Goal: Task Accomplishment & Management: Use online tool/utility

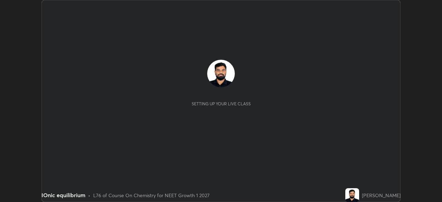
scroll to position [202, 442]
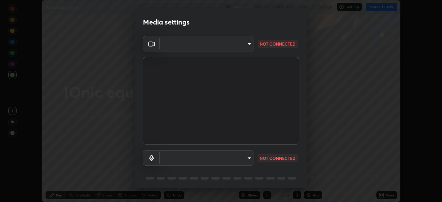
type input "150ce54b6659d6facffdc1d488e586a8afcf012d443804c7c5fd1c8fc4ffae65"
type input "default"
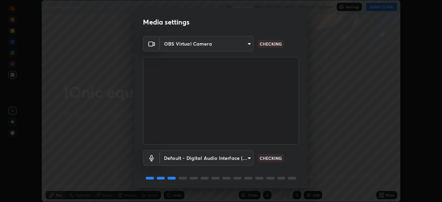
scroll to position [25, 0]
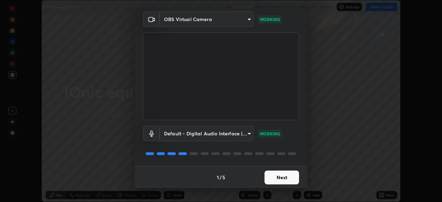
click at [274, 179] on button "Next" at bounding box center [282, 178] width 35 height 14
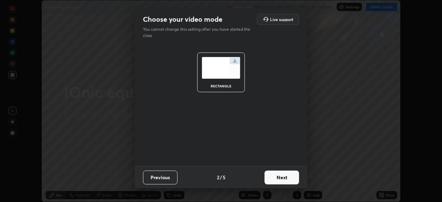
click at [275, 179] on button "Next" at bounding box center [282, 178] width 35 height 14
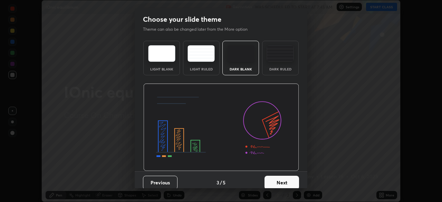
click at [277, 68] on div "Dark Ruled" at bounding box center [281, 68] width 28 height 3
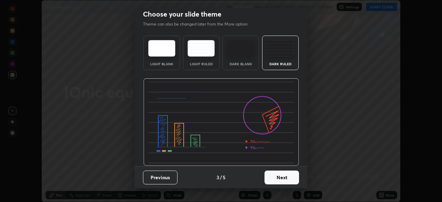
click at [284, 177] on button "Next" at bounding box center [282, 178] width 35 height 14
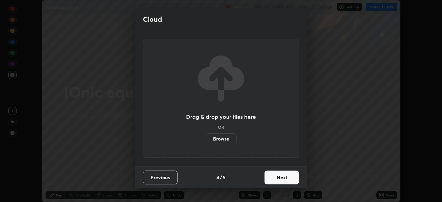
scroll to position [0, 0]
click at [280, 179] on button "Next" at bounding box center [282, 178] width 35 height 14
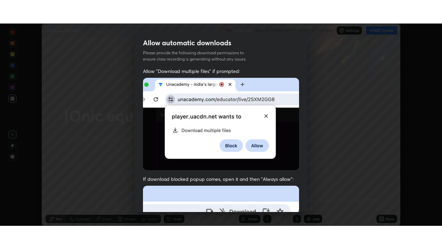
scroll to position [165, 0]
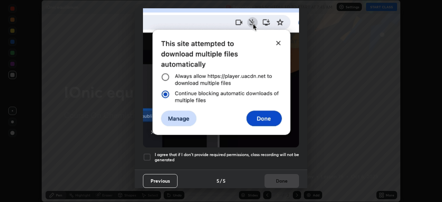
click at [294, 153] on h5 "I agree that if I don't provide required permissions, class recording will not …" at bounding box center [227, 157] width 144 height 11
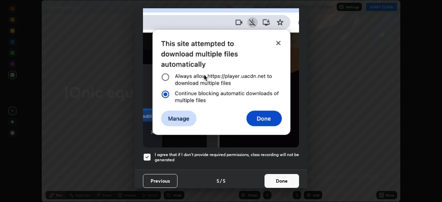
click at [287, 177] on button "Done" at bounding box center [282, 181] width 35 height 14
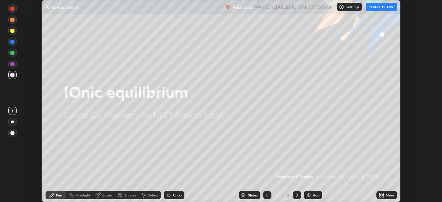
click at [383, 8] on button "START CLASS" at bounding box center [381, 7] width 31 height 8
click at [383, 194] on icon at bounding box center [383, 194] width 2 height 2
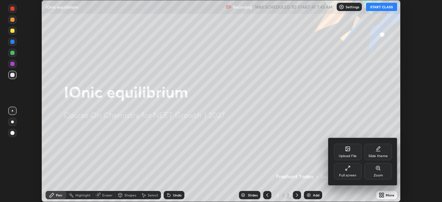
click at [350, 172] on div "Full screen" at bounding box center [348, 171] width 28 height 17
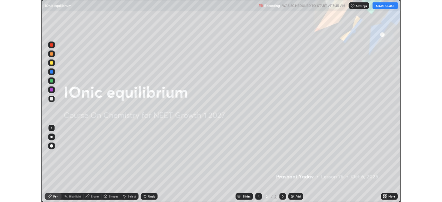
scroll to position [249, 442]
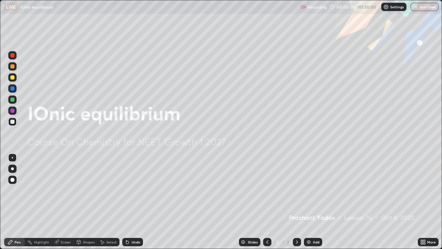
click at [315, 202] on div "Add" at bounding box center [316, 241] width 7 height 3
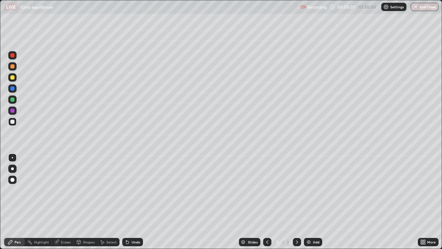
click at [135, 202] on div "Undo" at bounding box center [136, 241] width 9 height 3
click at [69, 202] on div "Eraser" at bounding box center [66, 241] width 10 height 3
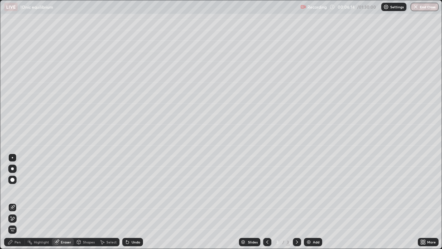
click at [19, 202] on div "Pen" at bounding box center [18, 241] width 6 height 3
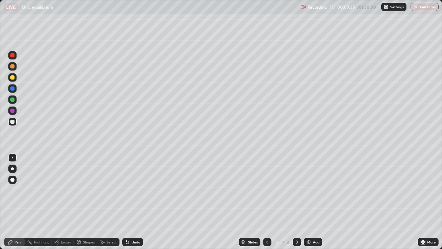
click at [309, 202] on img at bounding box center [309, 242] width 6 height 6
click at [316, 202] on div "Add" at bounding box center [316, 241] width 7 height 3
click at [308, 202] on div "Add" at bounding box center [313, 242] width 18 height 8
click at [317, 202] on div "Add" at bounding box center [316, 241] width 7 height 3
click at [313, 202] on div "Add" at bounding box center [313, 242] width 18 height 8
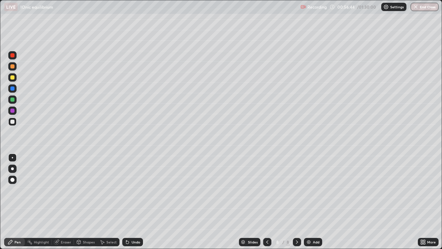
click at [317, 202] on div "Add" at bounding box center [316, 241] width 7 height 3
click at [137, 202] on div "Undo" at bounding box center [136, 241] width 9 height 3
click at [132, 202] on div "Undo" at bounding box center [136, 241] width 9 height 3
click at [133, 202] on div "Undo" at bounding box center [136, 241] width 9 height 3
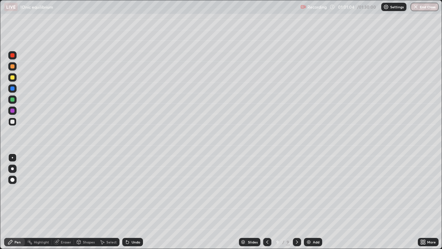
click at [134, 202] on div "Undo" at bounding box center [136, 241] width 9 height 3
click at [133, 202] on div "Undo" at bounding box center [136, 241] width 9 height 3
click at [135, 202] on div "Undo" at bounding box center [136, 241] width 9 height 3
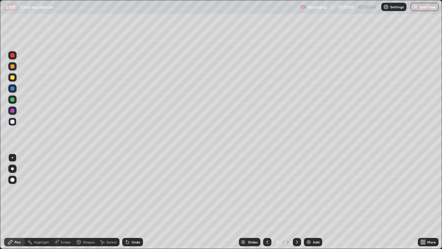
click at [134, 202] on div "Undo" at bounding box center [136, 241] width 9 height 3
click at [312, 202] on div "Add" at bounding box center [313, 242] width 18 height 8
click at [318, 202] on div "Add" at bounding box center [316, 241] width 7 height 3
click at [12, 69] on div at bounding box center [12, 66] width 8 height 8
click at [423, 10] on button "End Class" at bounding box center [424, 7] width 27 height 8
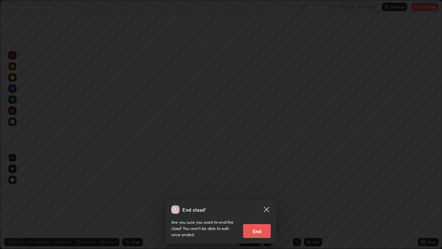
click at [258, 202] on button "End" at bounding box center [257, 231] width 28 height 14
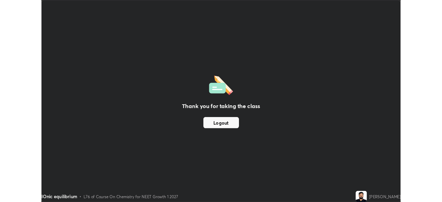
scroll to position [34335, 34095]
